Goal: Task Accomplishment & Management: Register for event/course

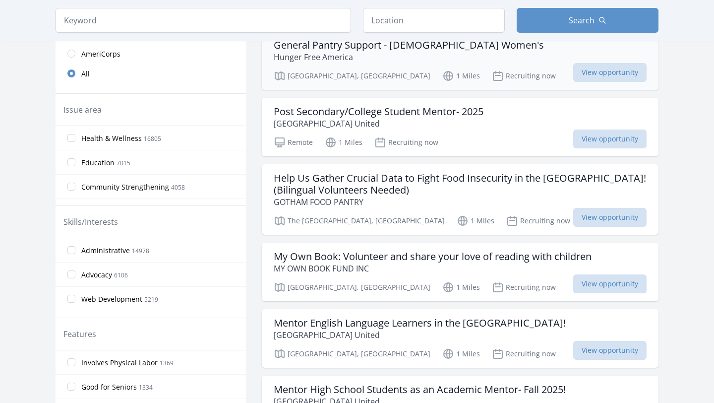
scroll to position [258, 0]
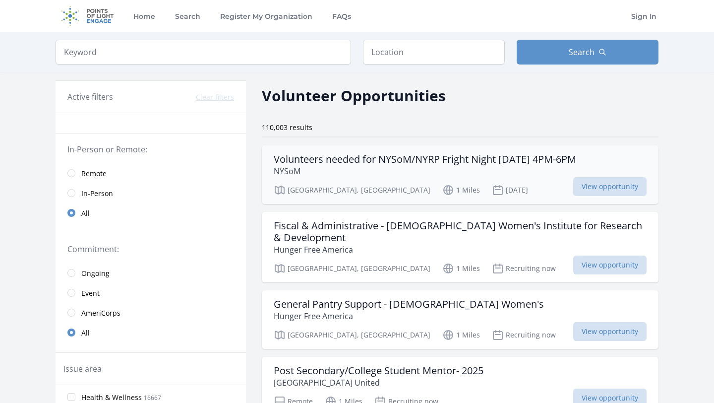
click at [437, 171] on p "NYSoM" at bounding box center [425, 171] width 303 height 12
click at [139, 303] on link "AmeriCorps" at bounding box center [151, 313] width 190 height 20
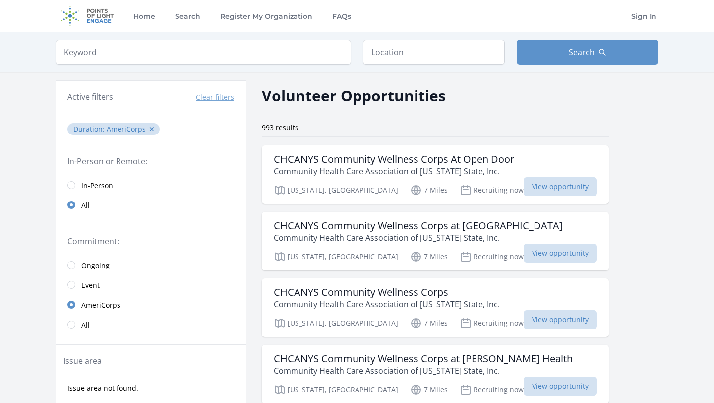
click at [85, 327] on span "All" at bounding box center [85, 325] width 8 height 10
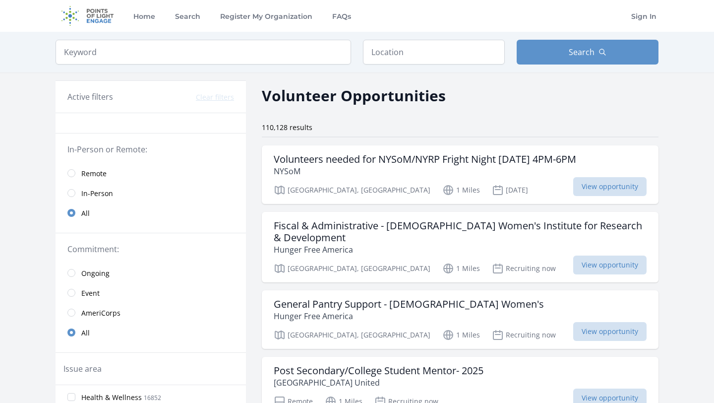
click at [96, 173] on span "Remote" at bounding box center [93, 174] width 25 height 10
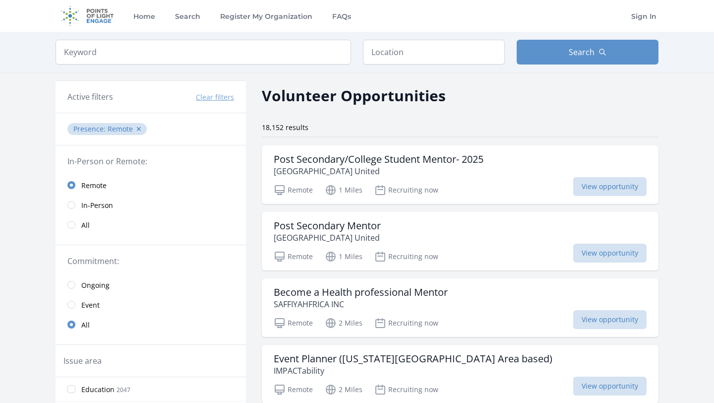
click at [114, 204] on link "In-Person" at bounding box center [151, 205] width 190 height 20
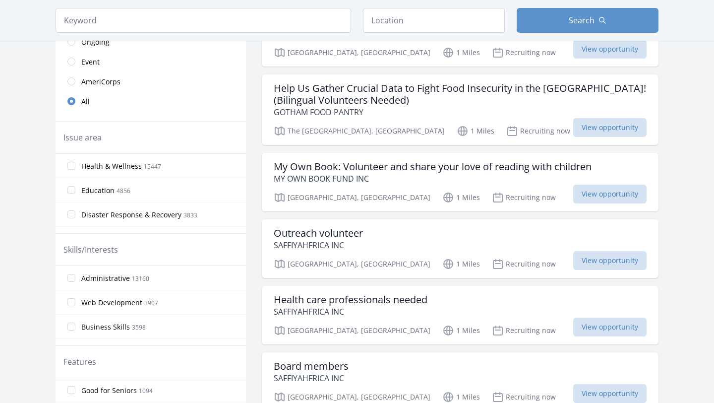
scroll to position [284, 0]
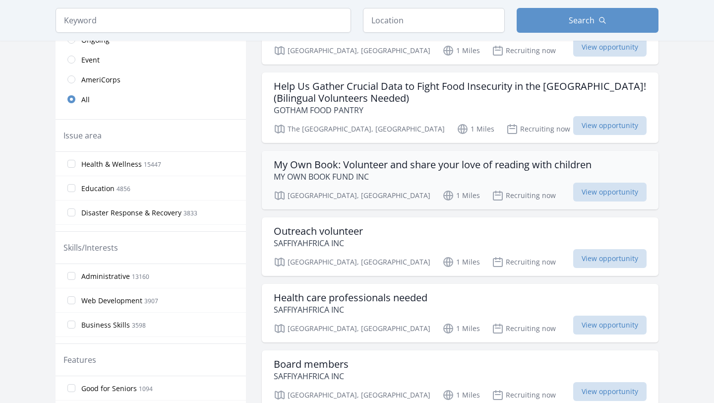
click at [489, 188] on div "Bronx, NY 1 Miles Recruiting now View opportunity" at bounding box center [460, 193] width 373 height 15
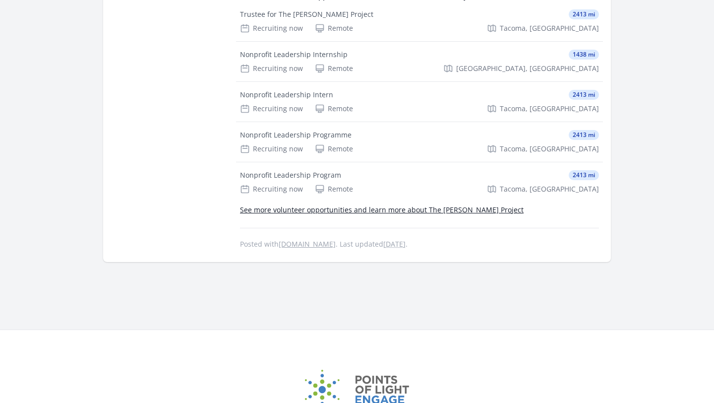
scroll to position [698, 0]
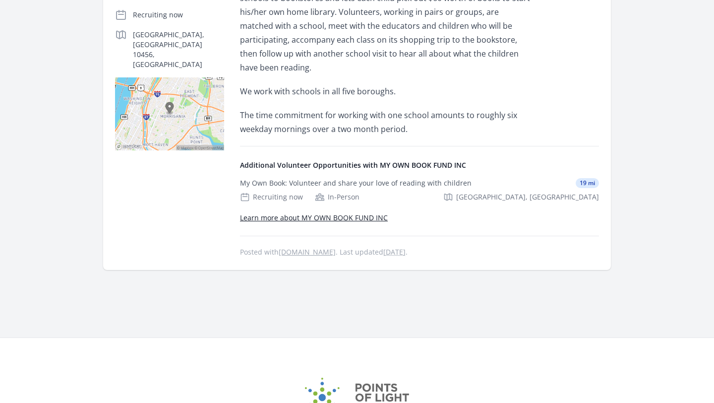
scroll to position [266, 0]
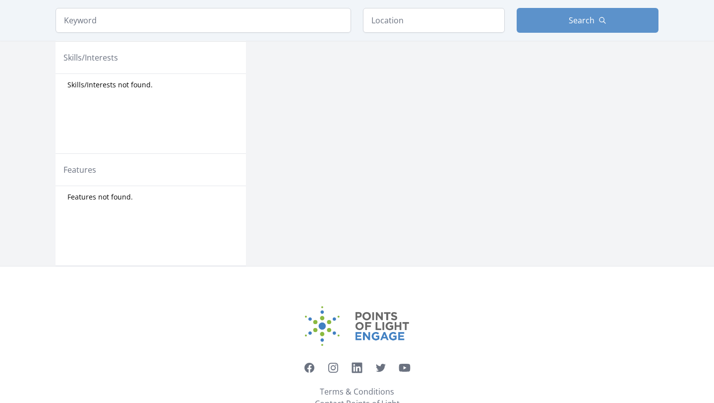
scroll to position [474, 0]
